Goal: Task Accomplishment & Management: Use online tool/utility

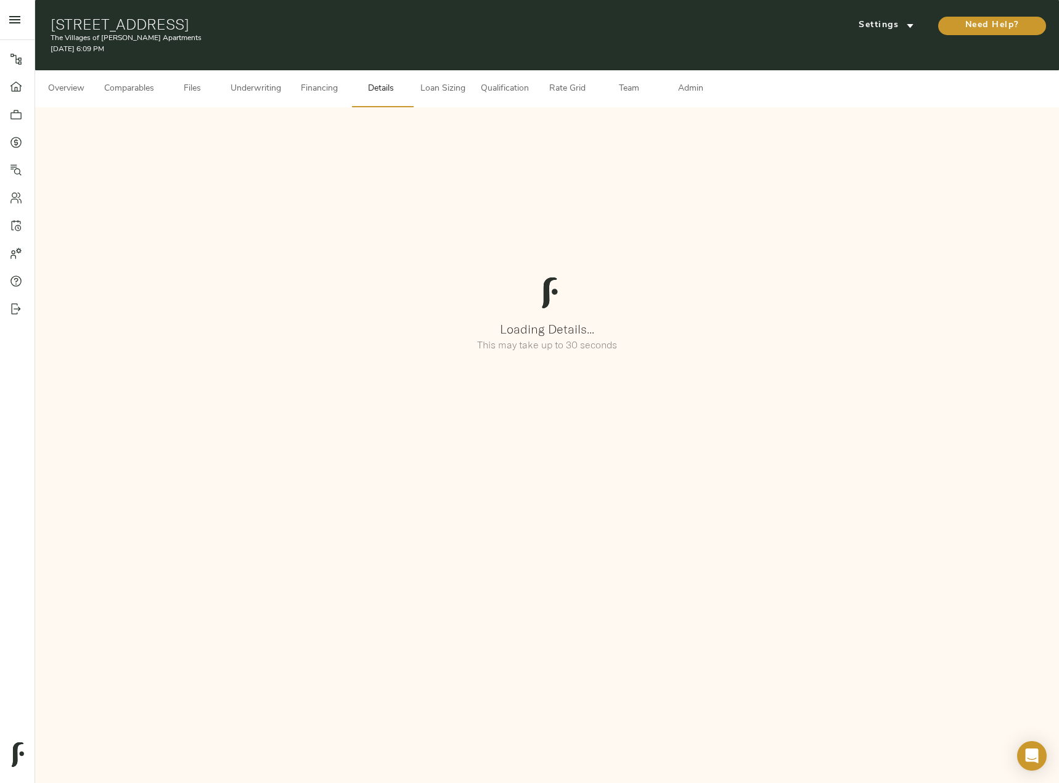
click at [128, 87] on span "Comparables" at bounding box center [129, 88] width 50 height 15
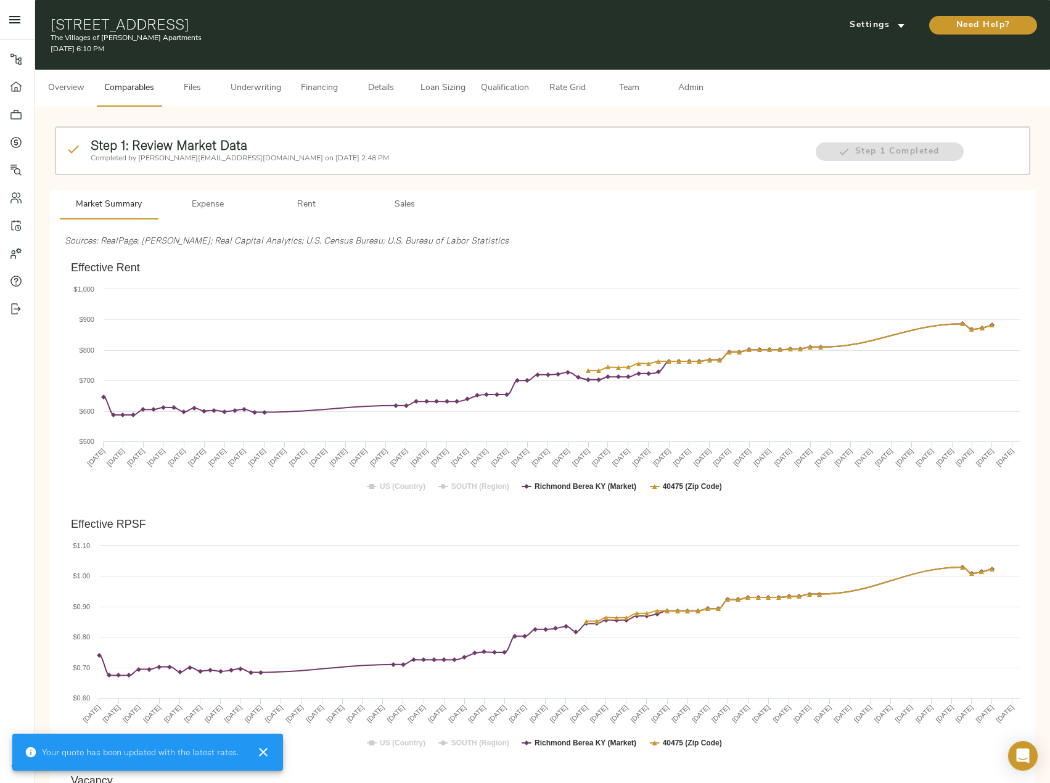
click at [322, 190] on button "Rent" at bounding box center [306, 205] width 99 height 30
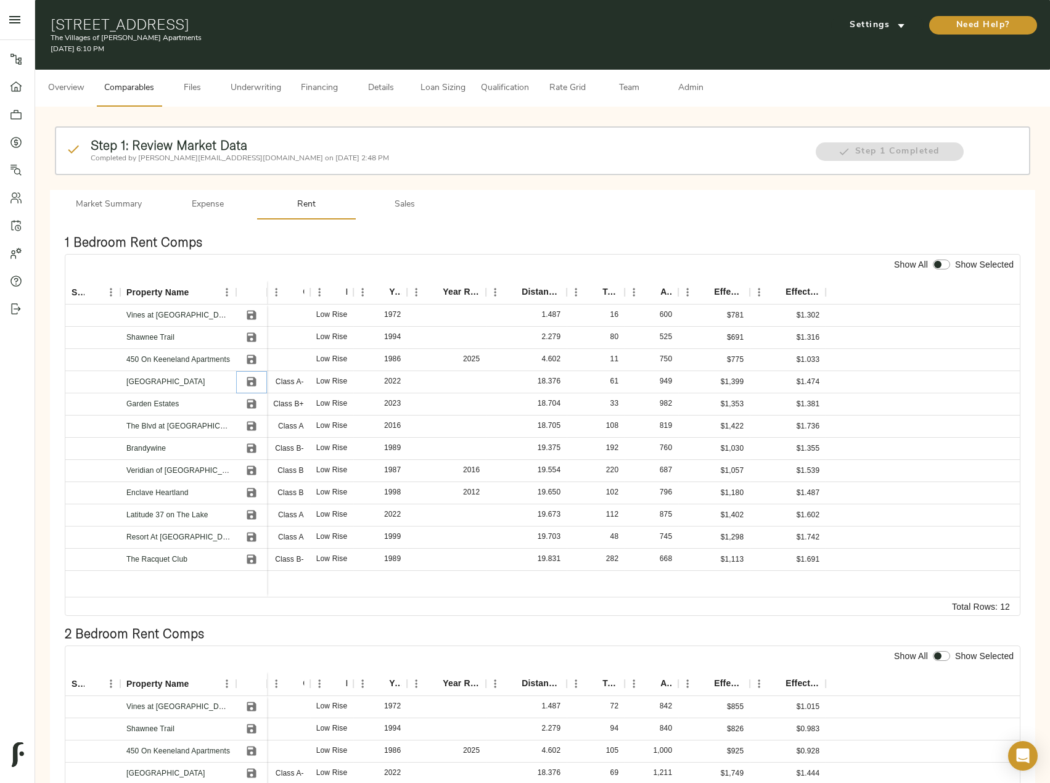
click at [251, 380] on icon "Save" at bounding box center [251, 381] width 12 height 12
click at [256, 410] on icon "Save" at bounding box center [251, 404] width 12 height 12
click at [249, 428] on icon "Save" at bounding box center [251, 426] width 9 height 9
click at [251, 473] on icon "Save" at bounding box center [251, 470] width 12 height 12
click at [251, 496] on icon "Save" at bounding box center [251, 492] width 9 height 9
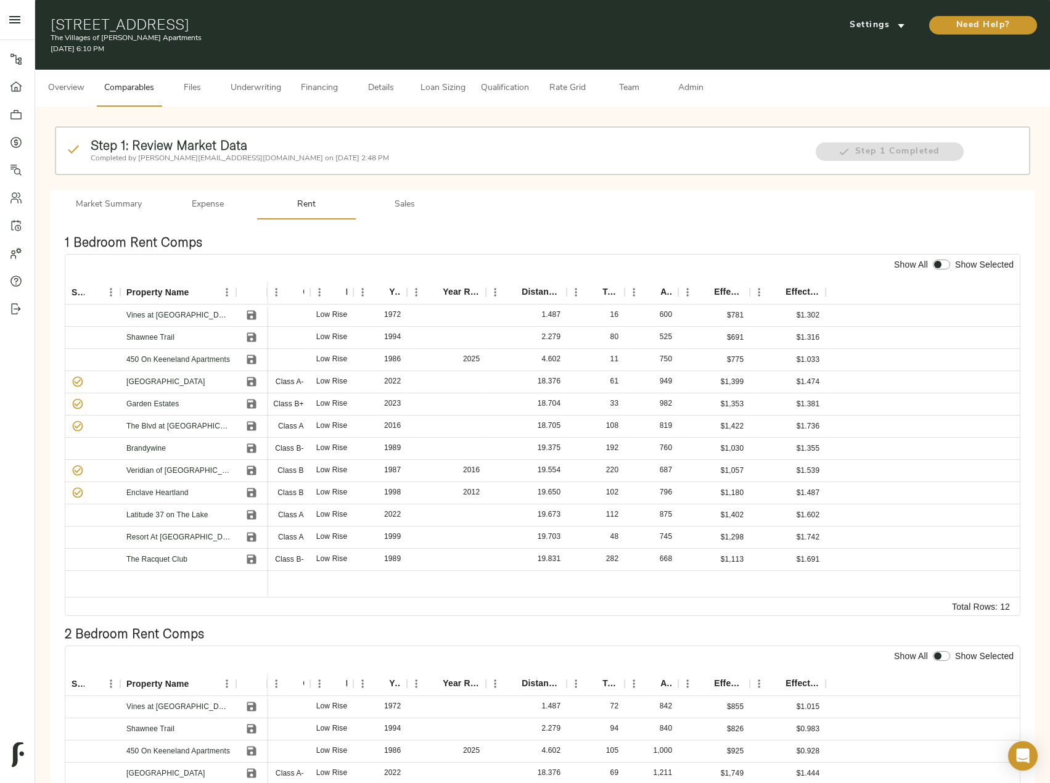
click at [940, 267] on input "checkbox" at bounding box center [938, 264] width 30 height 10
checkbox input "true"
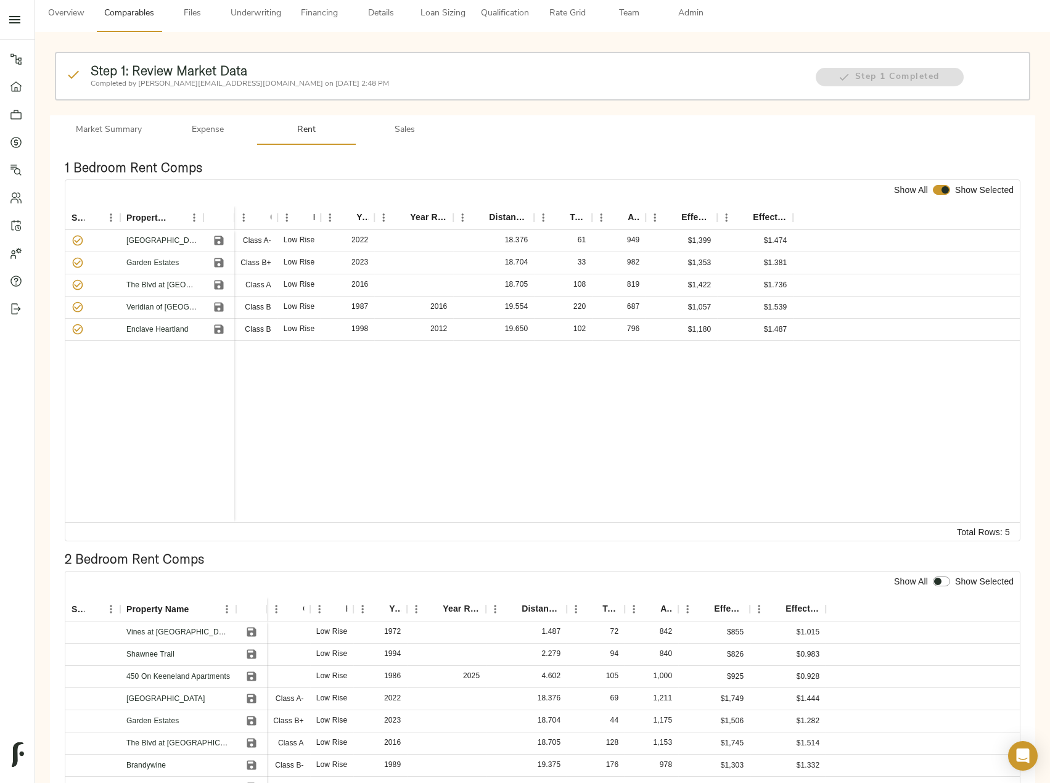
scroll to position [247, 0]
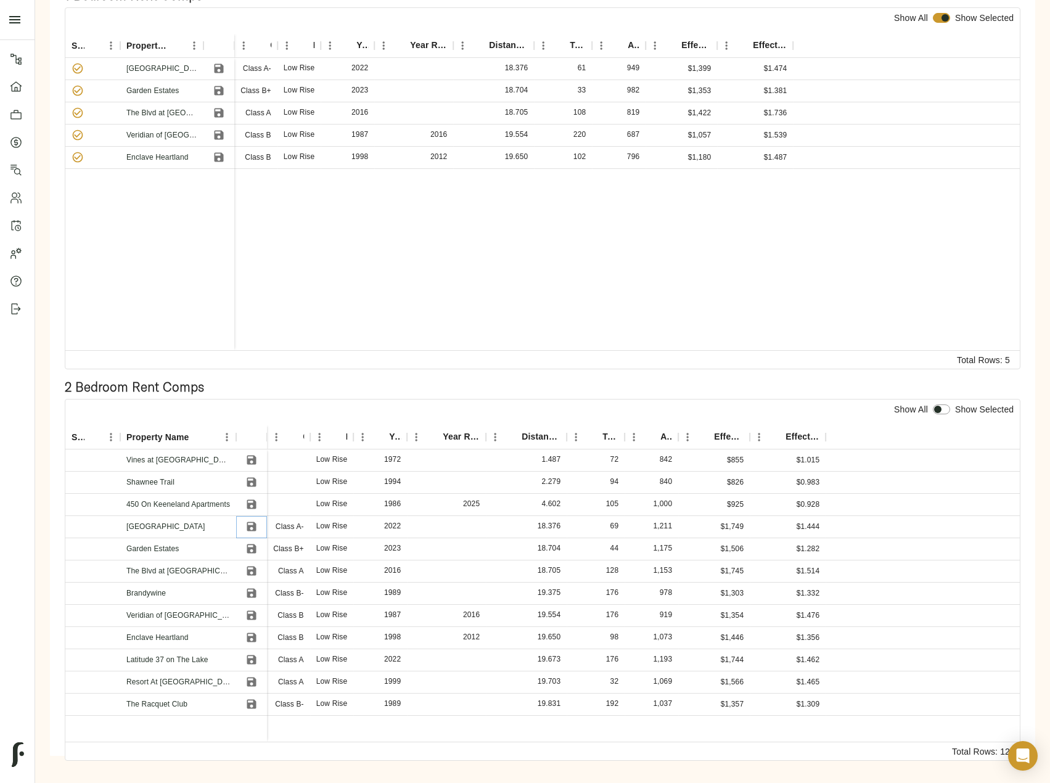
click at [250, 528] on icon "Save" at bounding box center [251, 526] width 9 height 9
click at [250, 548] on icon "Save" at bounding box center [251, 548] width 9 height 9
click at [245, 571] on button "Save" at bounding box center [251, 570] width 18 height 18
click at [249, 618] on icon "Save" at bounding box center [251, 615] width 9 height 9
click at [255, 644] on button "Save" at bounding box center [251, 637] width 18 height 18
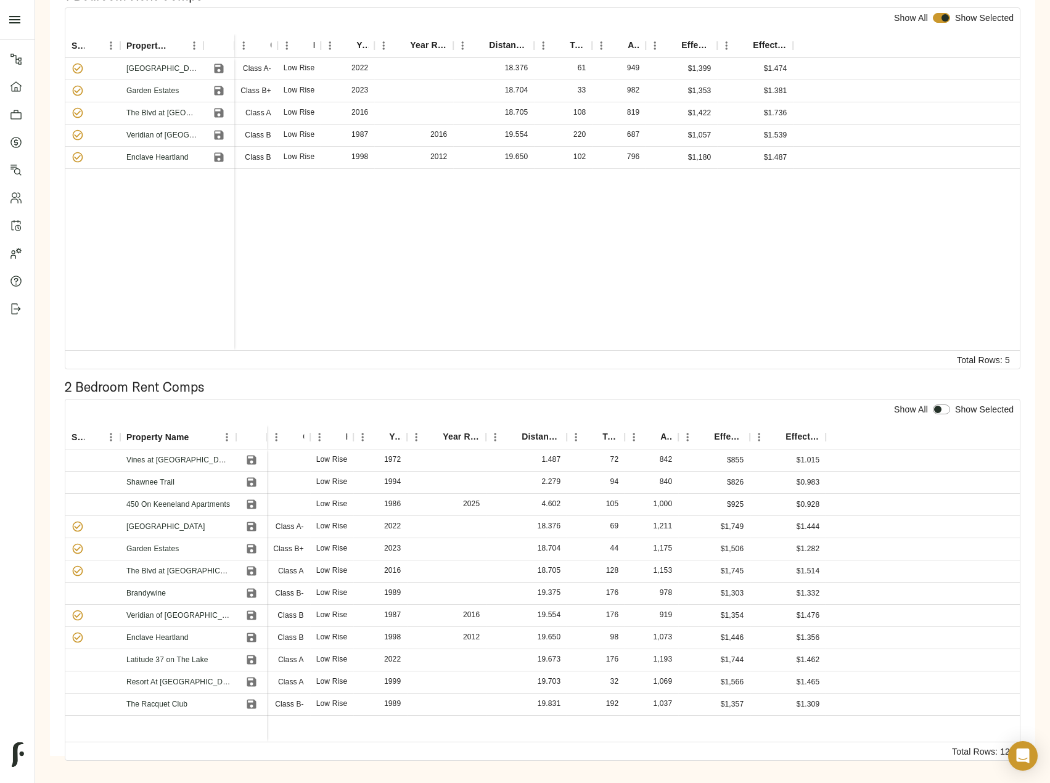
click at [946, 409] on input "checkbox" at bounding box center [938, 409] width 30 height 10
checkbox input "true"
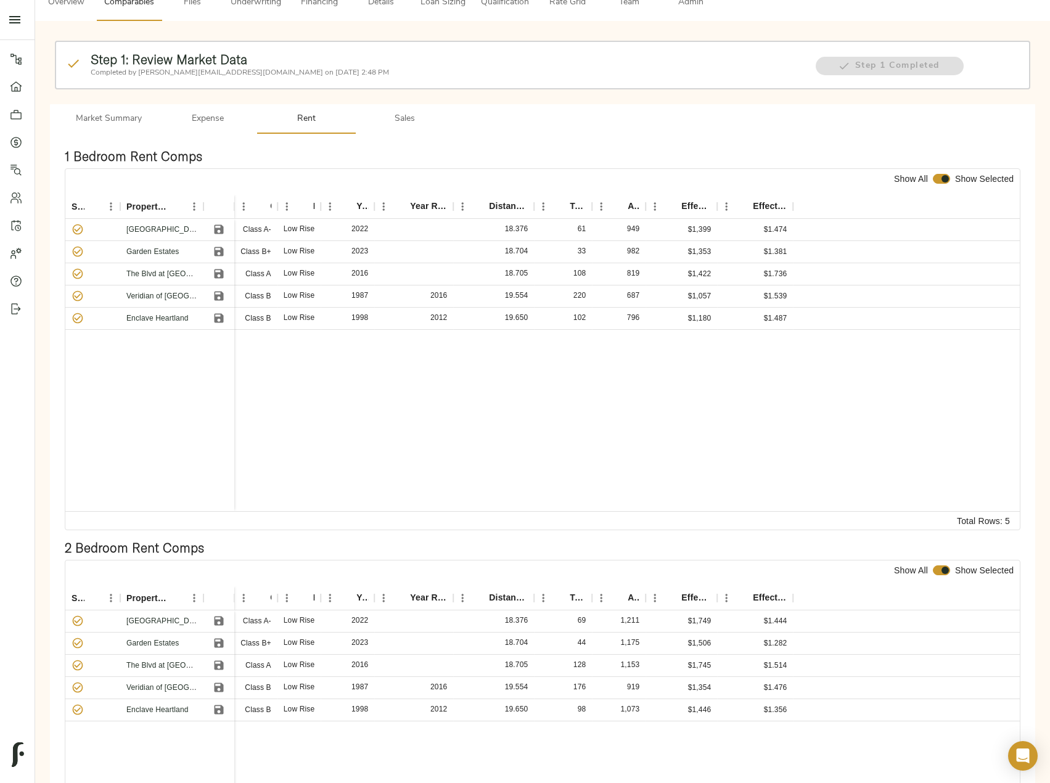
scroll to position [0, 0]
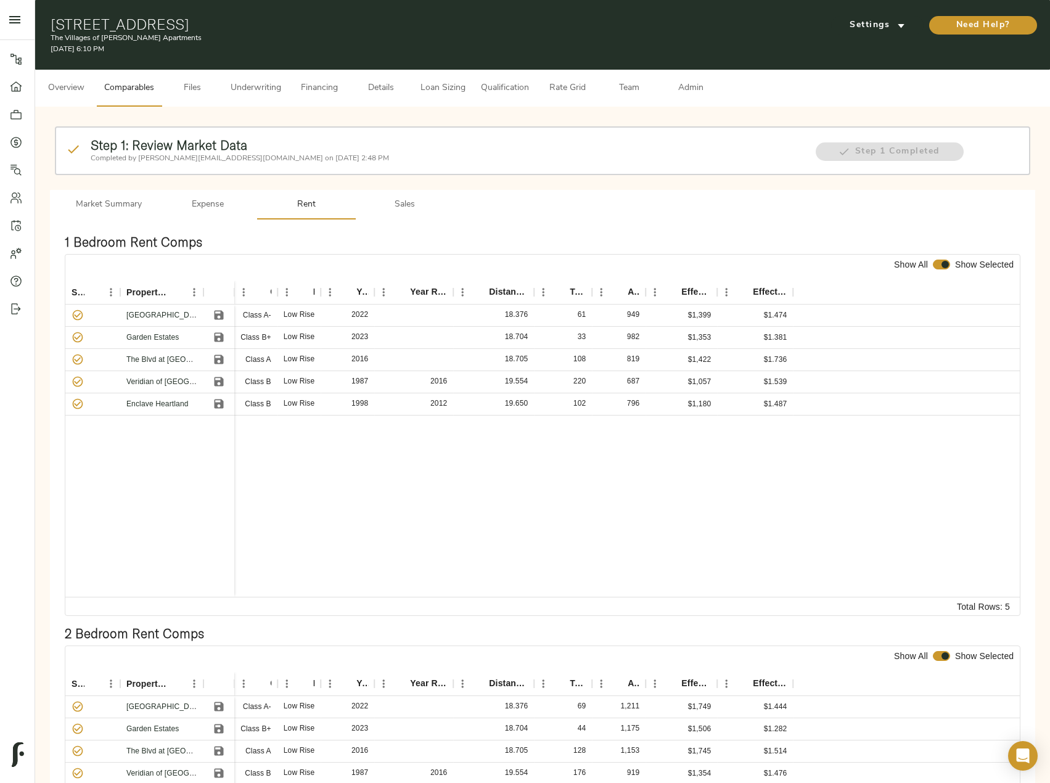
click at [395, 198] on span "Sales" at bounding box center [405, 204] width 84 height 15
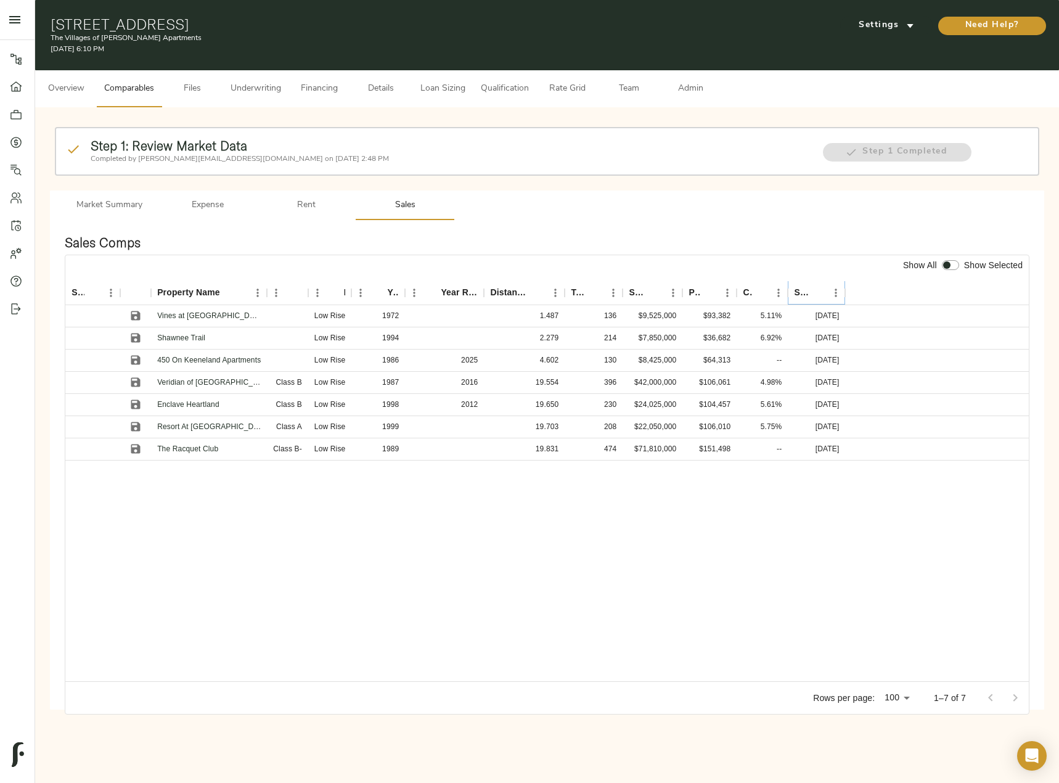
click at [815, 293] on icon "Sort" at bounding box center [817, 292] width 11 height 11
drag, startPoint x: 131, startPoint y: 317, endPoint x: 133, endPoint y: 332, distance: 14.3
click at [131, 317] on icon "Save" at bounding box center [135, 315] width 9 height 9
click at [137, 338] on icon "Save" at bounding box center [135, 337] width 9 height 9
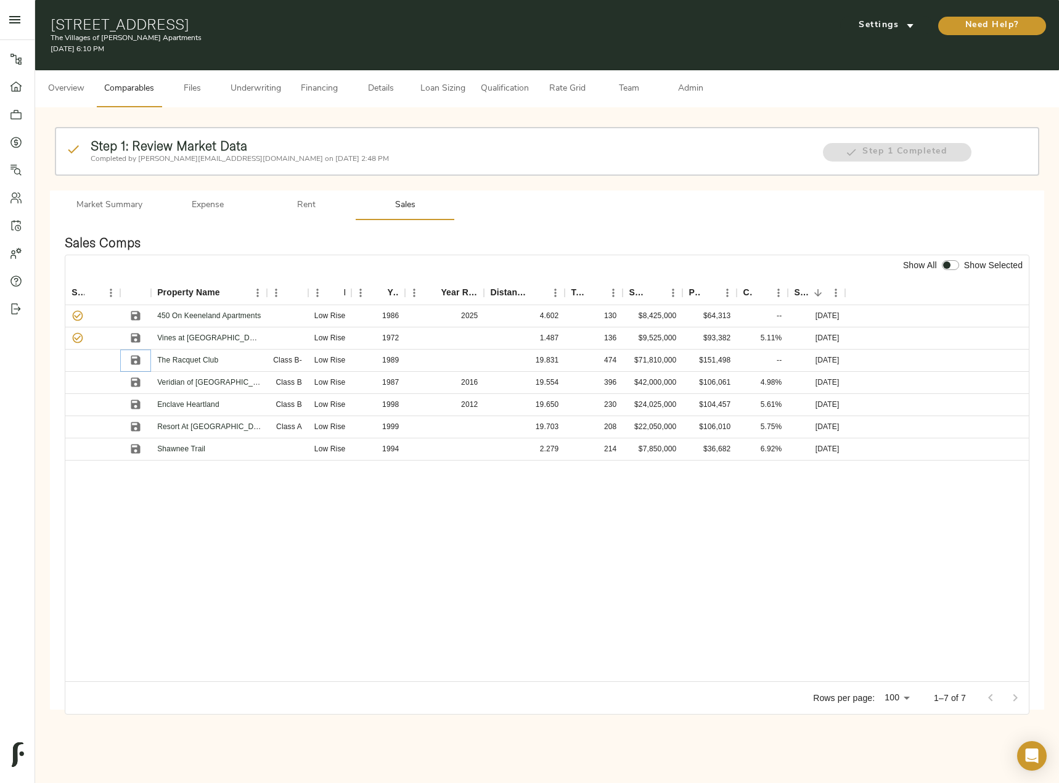
click at [133, 359] on icon "Save" at bounding box center [135, 360] width 9 height 9
click at [136, 384] on icon "Save" at bounding box center [135, 382] width 12 height 12
click at [133, 407] on icon "Save" at bounding box center [135, 404] width 9 height 9
click at [955, 267] on input "checkbox" at bounding box center [947, 265] width 30 height 10
checkbox input "true"
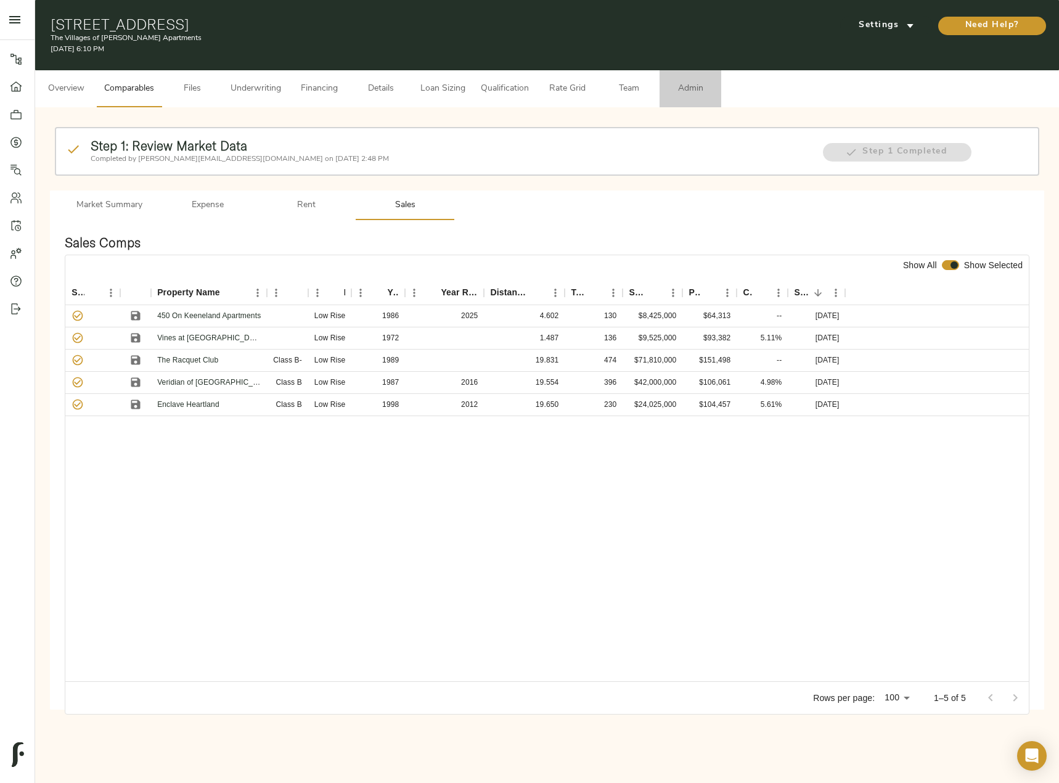
click at [693, 85] on span "Admin" at bounding box center [690, 88] width 47 height 15
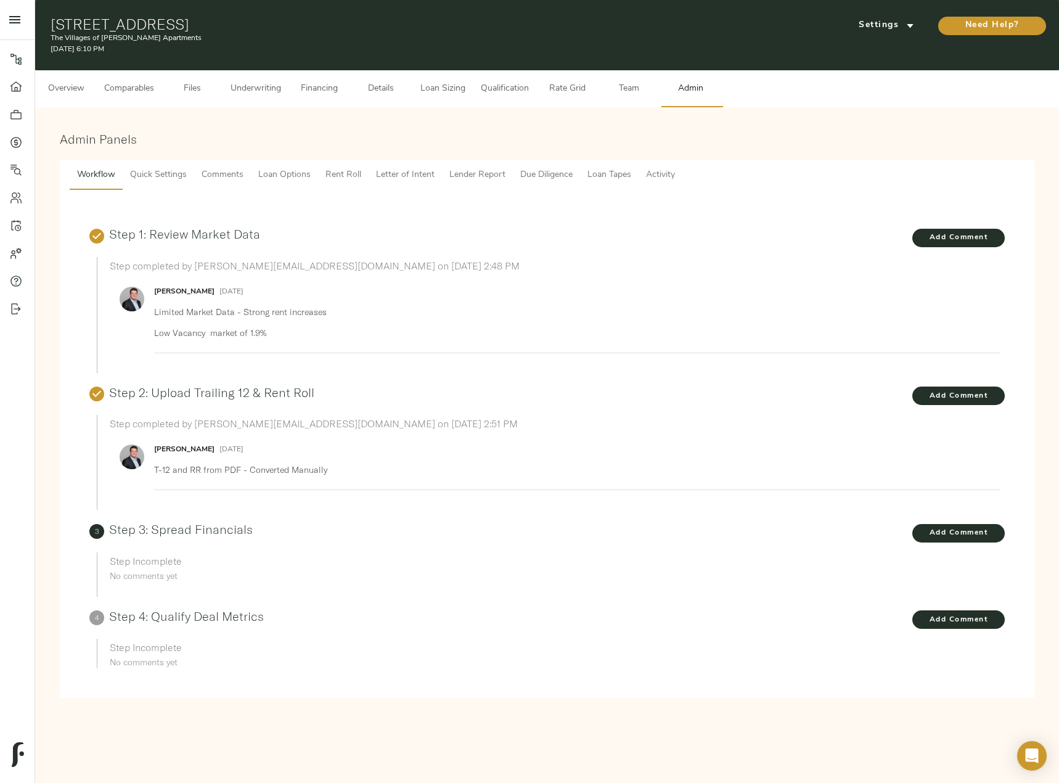
click at [482, 176] on span "Lender Report" at bounding box center [477, 175] width 56 height 15
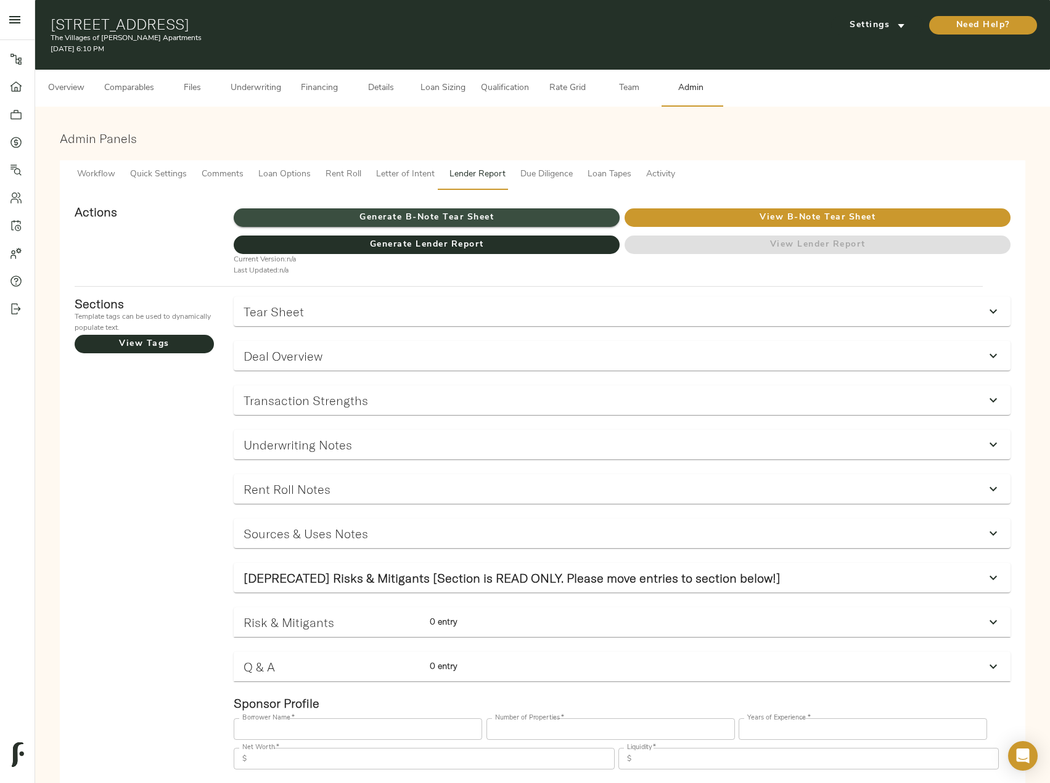
click at [510, 218] on span "Generate B-Note Tear Sheet" at bounding box center [427, 217] width 386 height 15
